Goal: Transaction & Acquisition: Purchase product/service

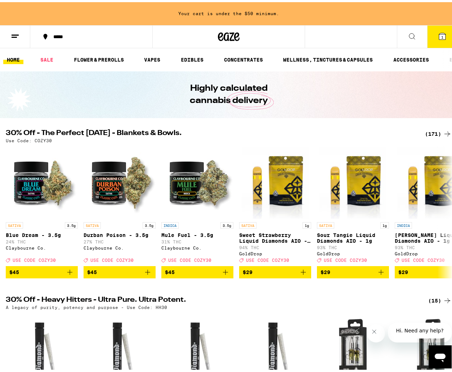
click at [426, 131] on div "(171)" at bounding box center [438, 131] width 27 height 9
click at [431, 132] on div "(171)" at bounding box center [438, 131] width 27 height 9
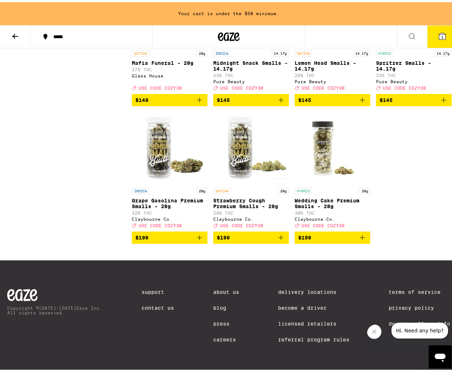
scroll to position [6015, 0]
